Goal: Information Seeking & Learning: Learn about a topic

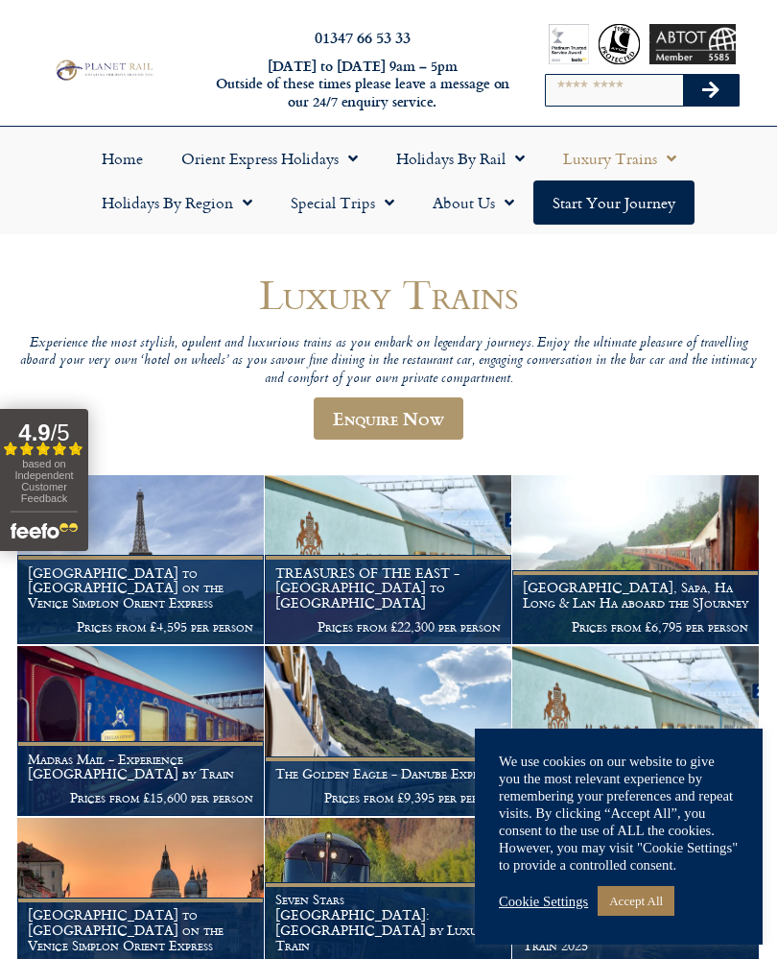
click at [661, 902] on link "Accept All" at bounding box center [636, 901] width 77 height 30
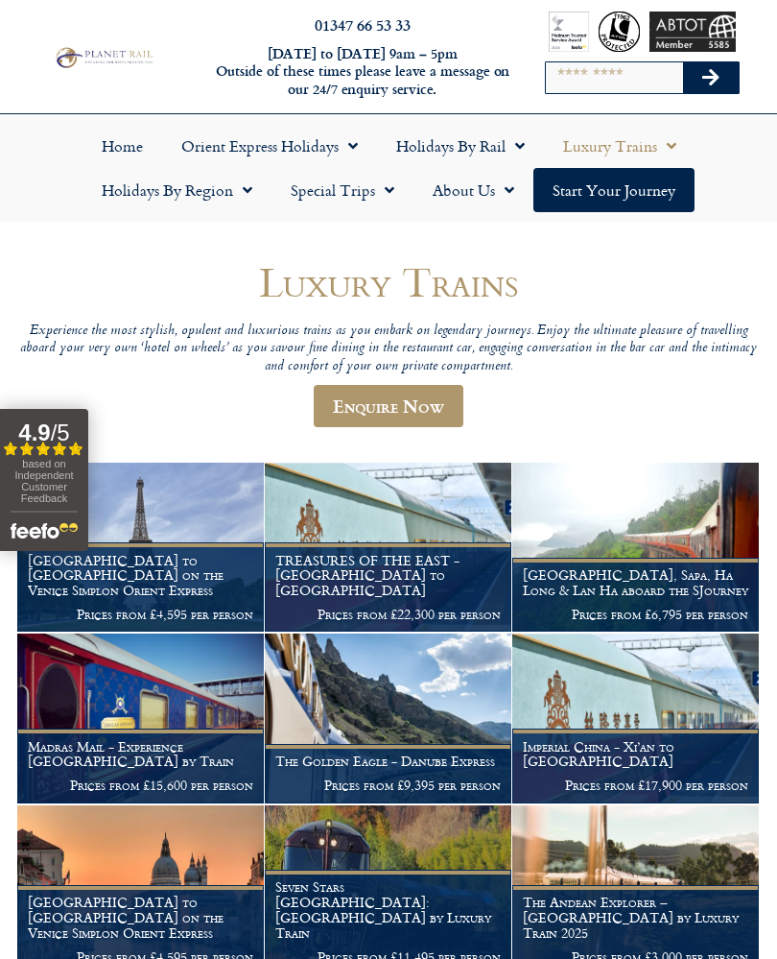
scroll to position [12, 0]
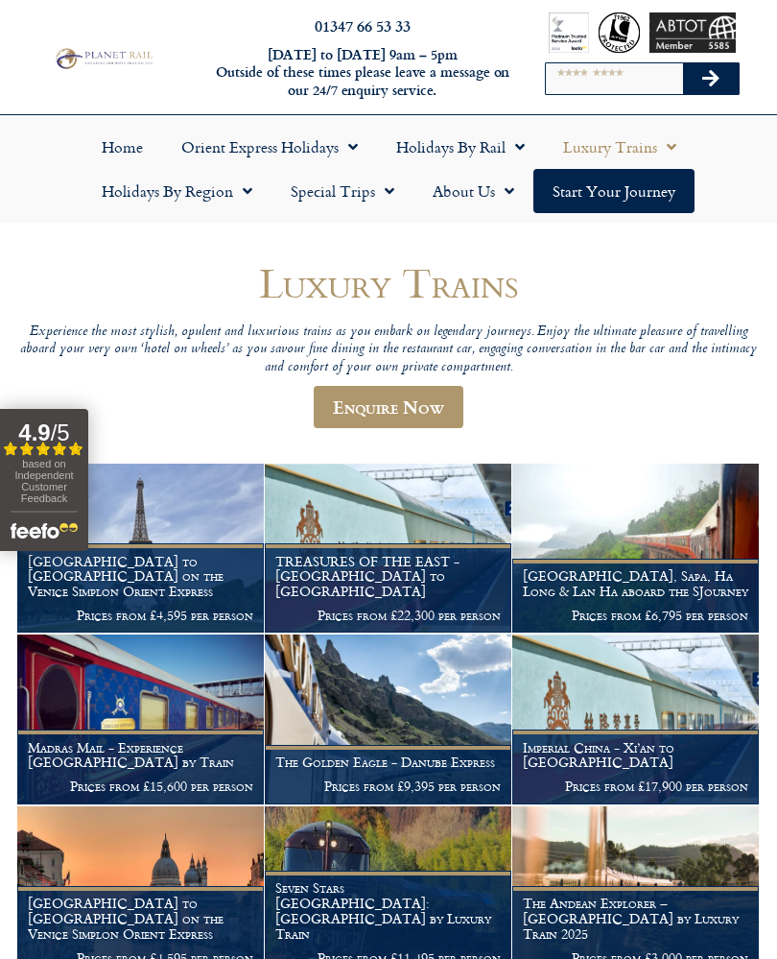
click at [495, 154] on link "Holidays by Rail" at bounding box center [460, 147] width 167 height 44
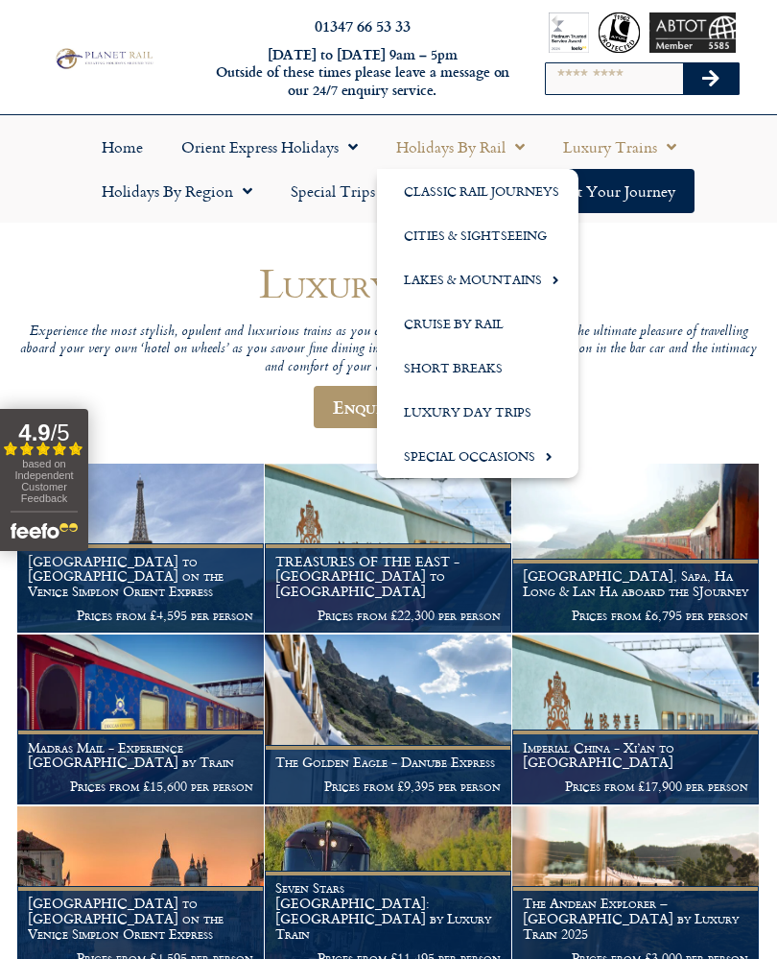
click at [537, 197] on link "Classic Rail Journeys" at bounding box center [478, 191] width 202 height 44
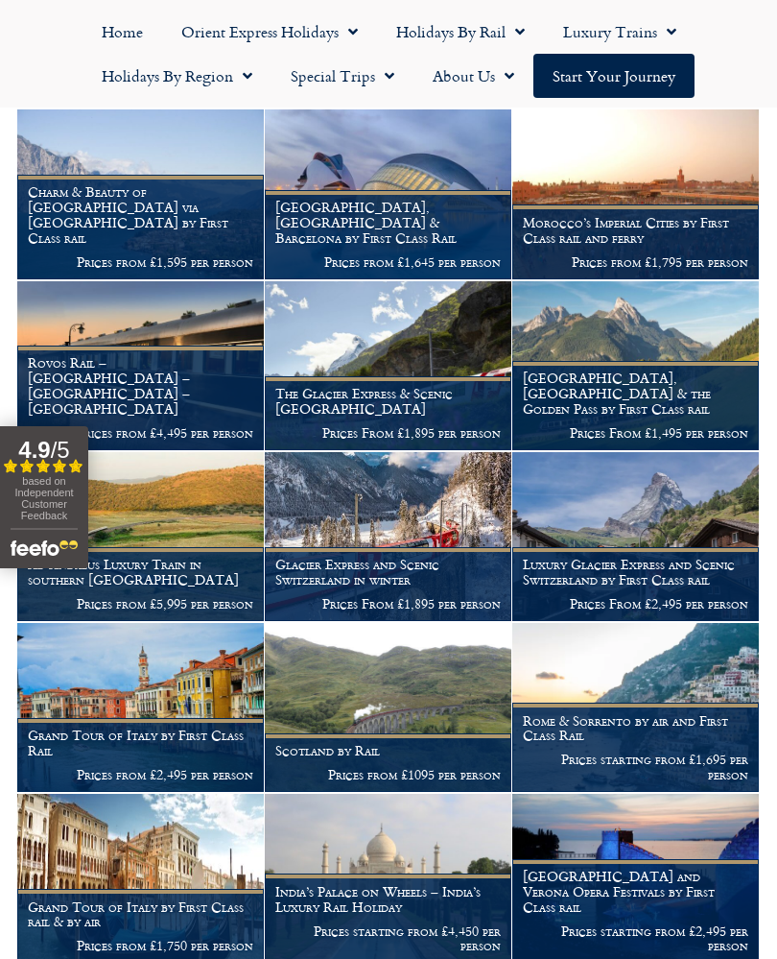
scroll to position [342, 0]
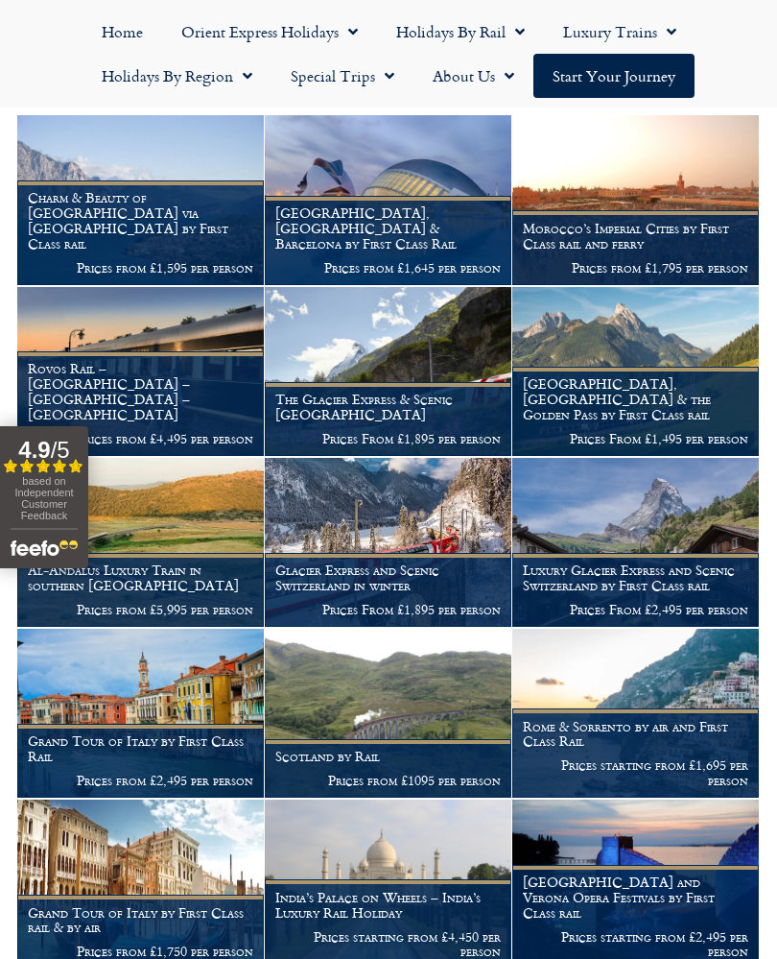
click at [194, 734] on h1 "Grand Tour of Italy by First Class Rail" at bounding box center [141, 748] width 226 height 31
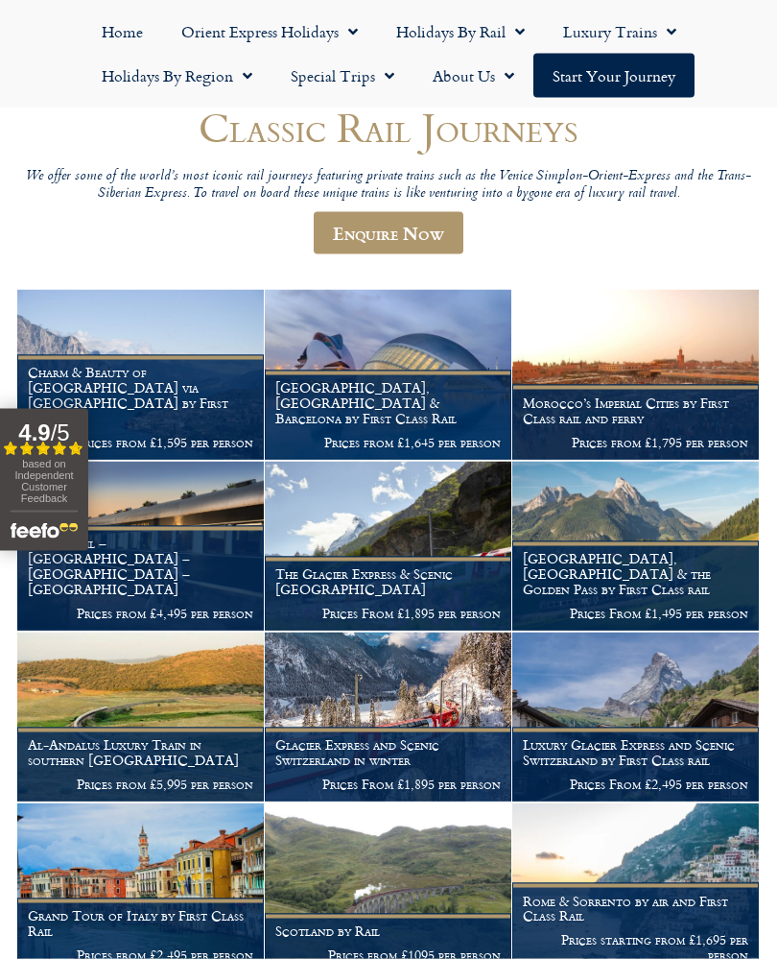
scroll to position [168, 0]
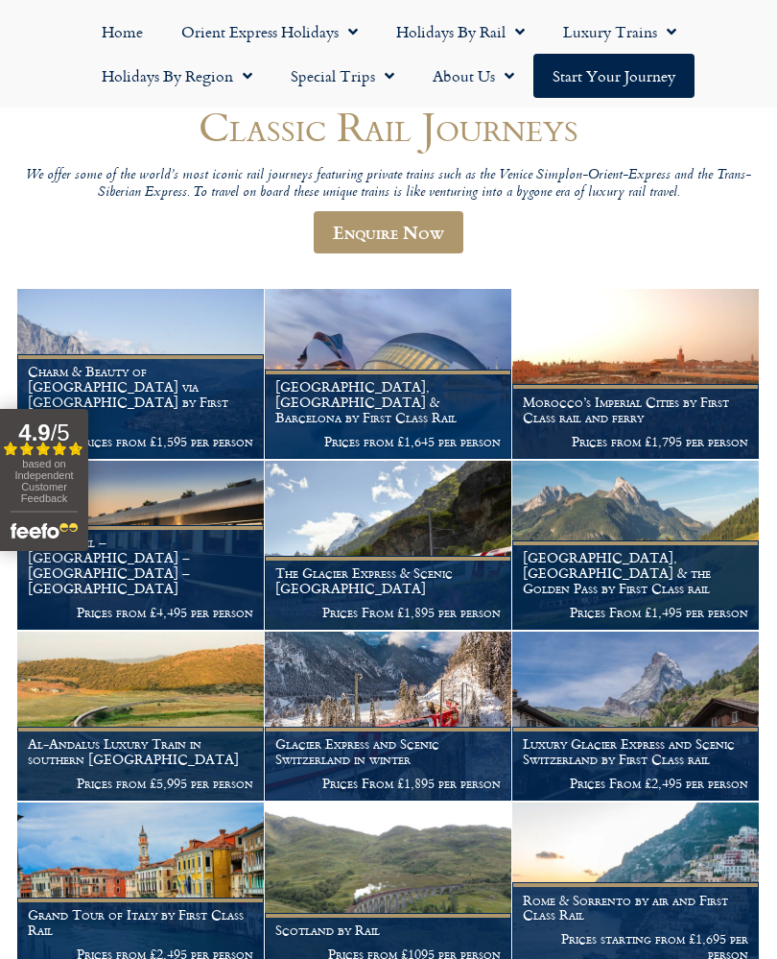
click at [682, 746] on h1 "Luxury Glacier Express and Scenic Switzerland by First Class rail" at bounding box center [636, 751] width 226 height 31
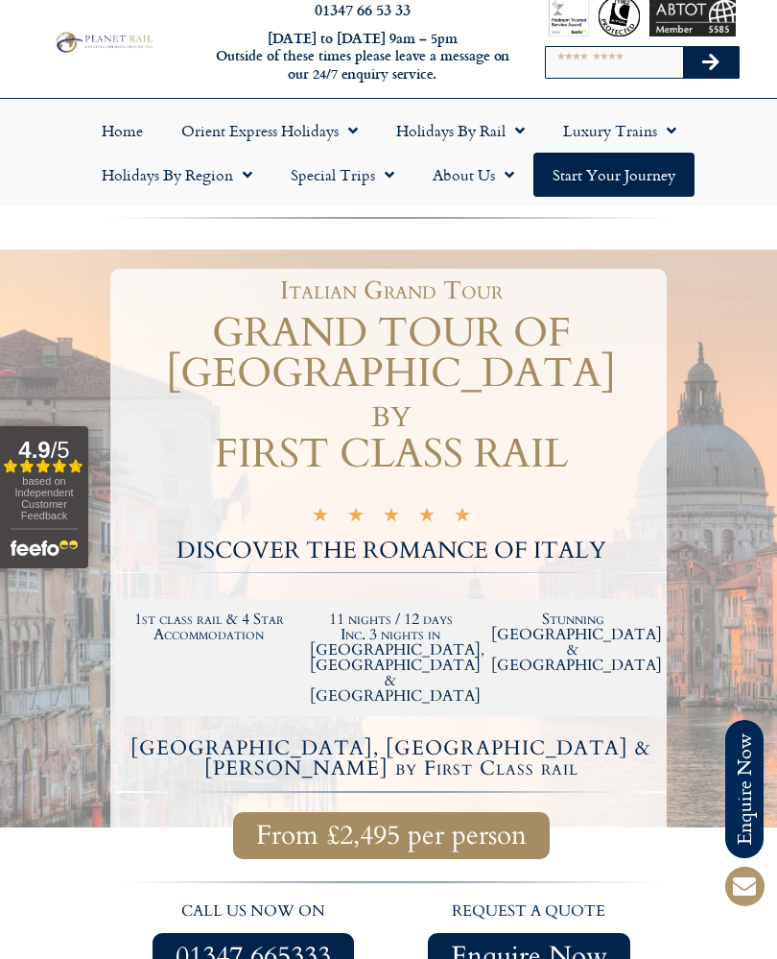
scroll to position [34, 0]
